Goal: Leave review/rating: Share an evaluation or opinion about a product, service, or content

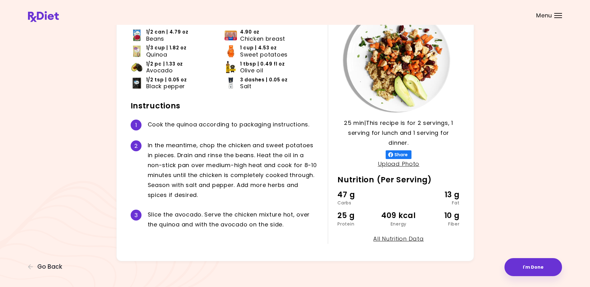
scroll to position [55, 0]
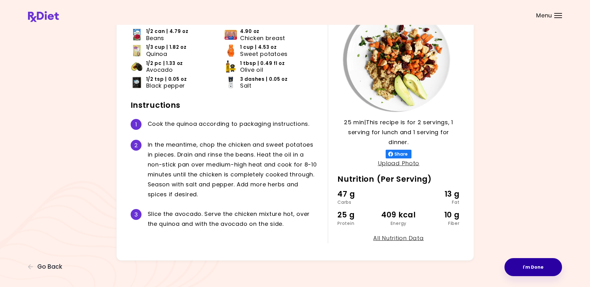
click at [533, 266] on button "I'm Done" at bounding box center [534, 268] width 58 height 18
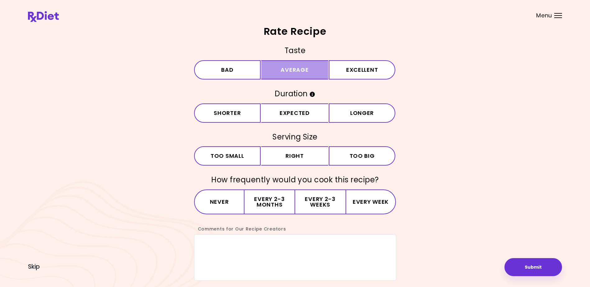
click at [294, 69] on button "Average" at bounding box center [294, 69] width 67 height 19
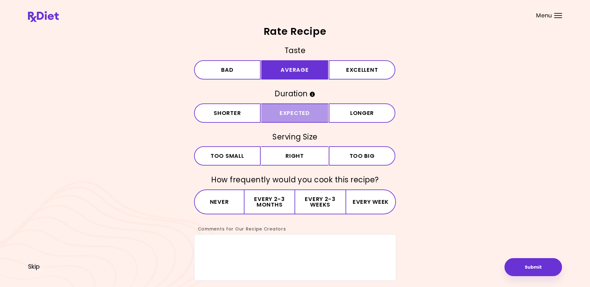
click at [288, 110] on button "Expected" at bounding box center [294, 113] width 67 height 19
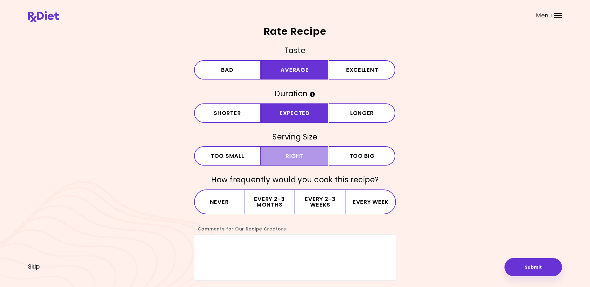
click at [291, 154] on button "Right" at bounding box center [294, 156] width 67 height 19
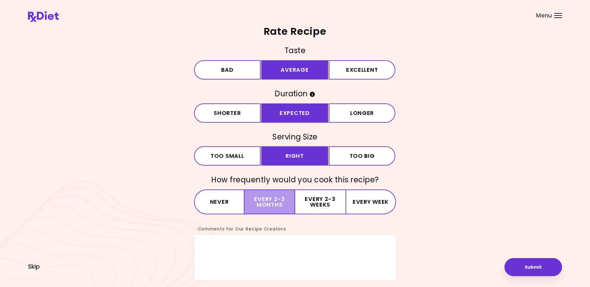
click at [266, 200] on button "Every 2-3 months" at bounding box center [270, 202] width 50 height 25
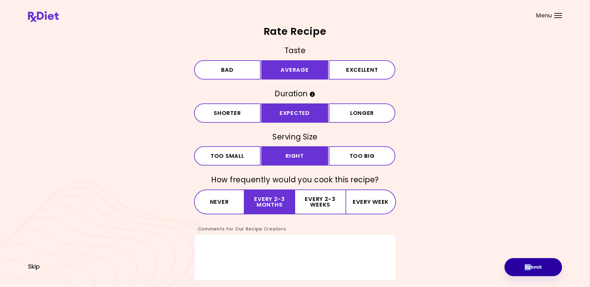
click at [529, 263] on div "Rate Recipe Taste Bad Average Excellent Duration Shorter Expected Longer Servin…" at bounding box center [295, 153] width 534 height 255
drag, startPoint x: 529, startPoint y: 263, endPoint x: 530, endPoint y: 267, distance: 3.8
click at [530, 267] on button "Submit" at bounding box center [534, 268] width 58 height 18
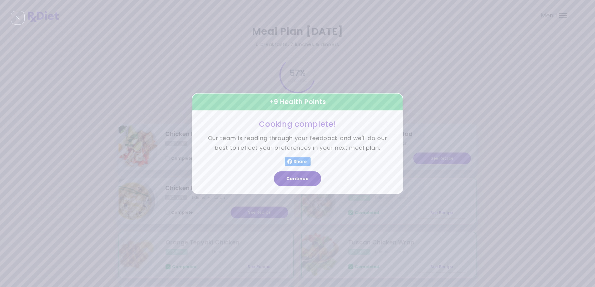
click at [295, 177] on button "Continue" at bounding box center [297, 179] width 47 height 15
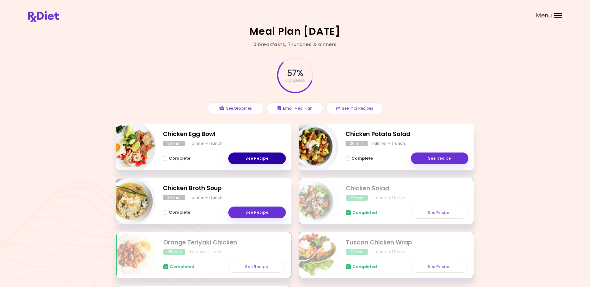
click at [253, 157] on link "See Recipe" at bounding box center [257, 159] width 58 height 12
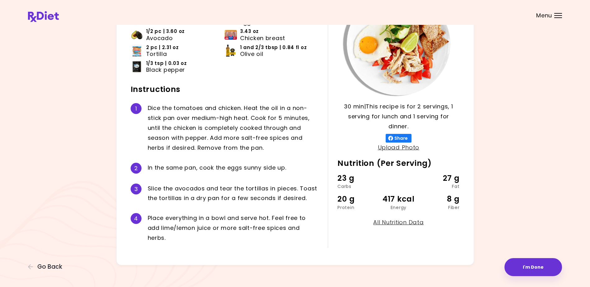
scroll to position [76, 0]
